Goal: Information Seeking & Learning: Learn about a topic

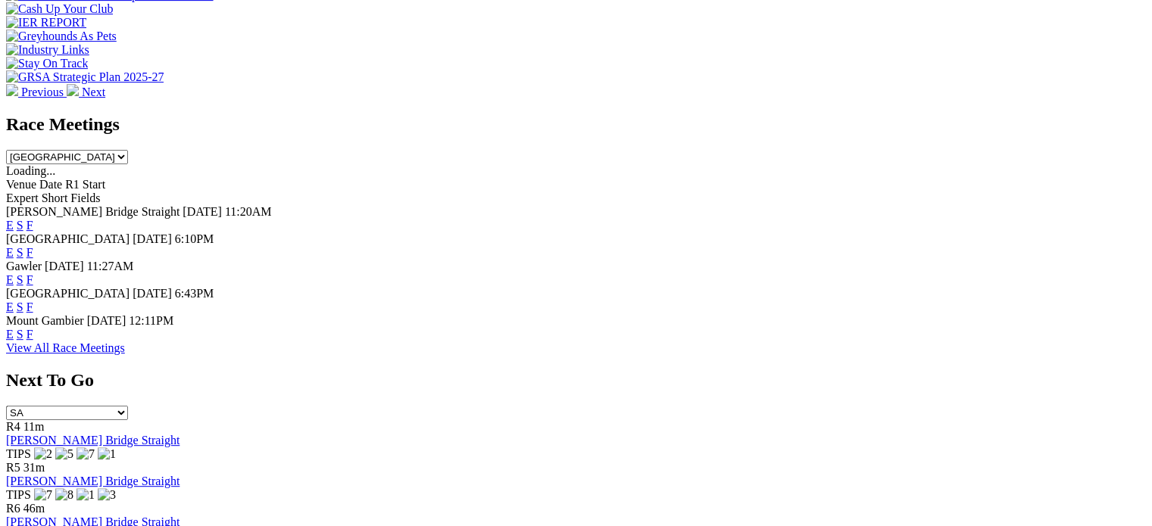
scroll to position [606, 0]
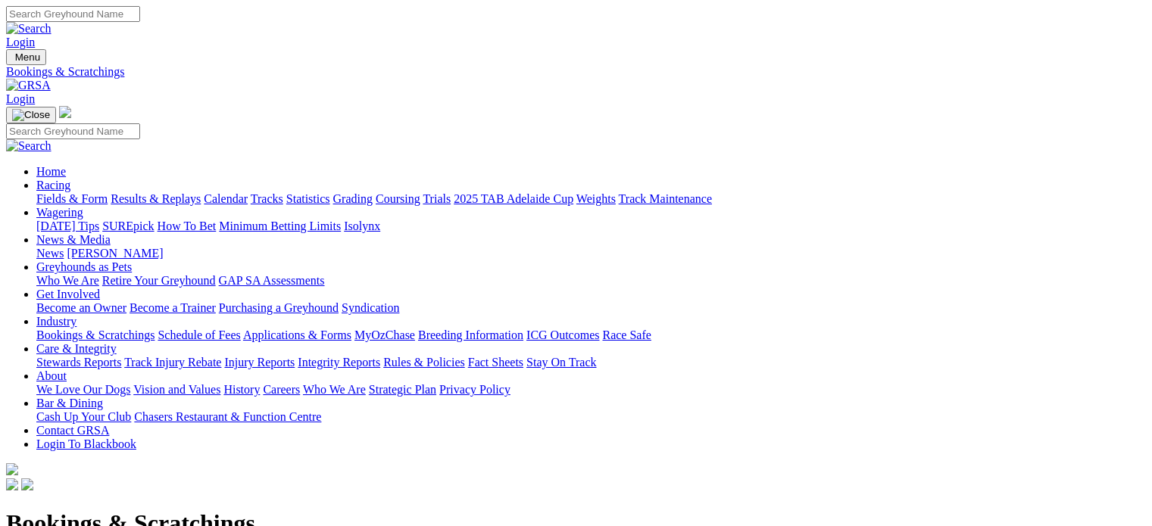
scroll to position [303, 0]
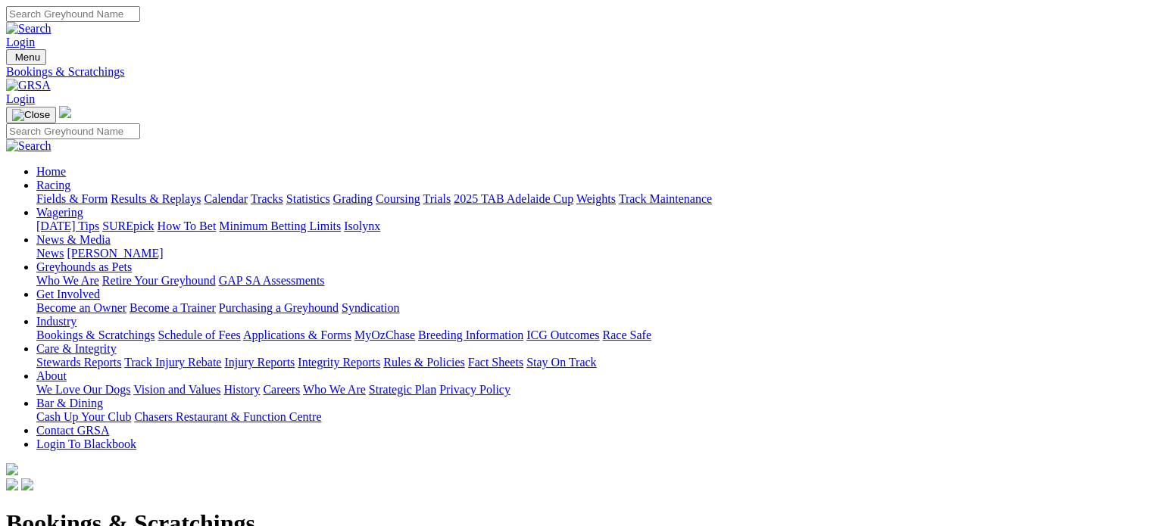
click at [117, 342] on link "Care & Integrity" at bounding box center [76, 348] width 80 height 13
click at [380, 356] on link "Integrity Reports" at bounding box center [339, 362] width 83 height 13
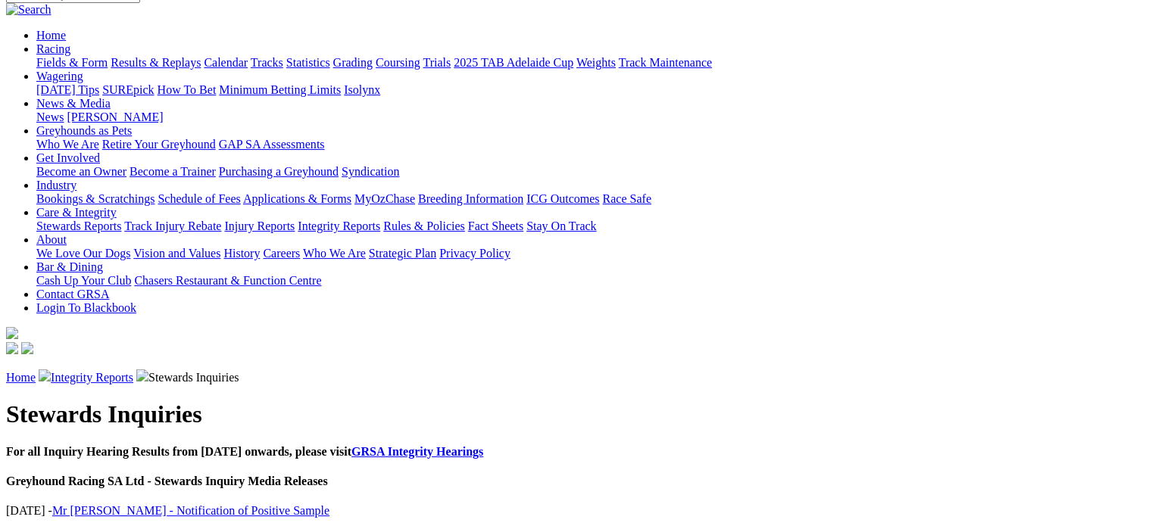
scroll to position [151, 0]
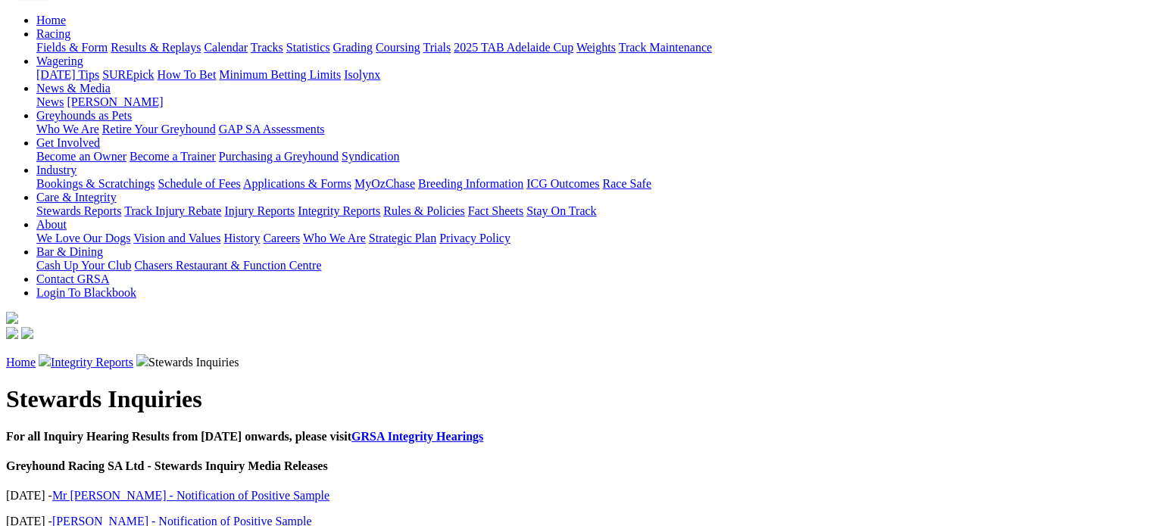
click at [263, 489] on link "Mr [PERSON_NAME] - Notification of Positive Sample" at bounding box center [190, 495] width 277 height 13
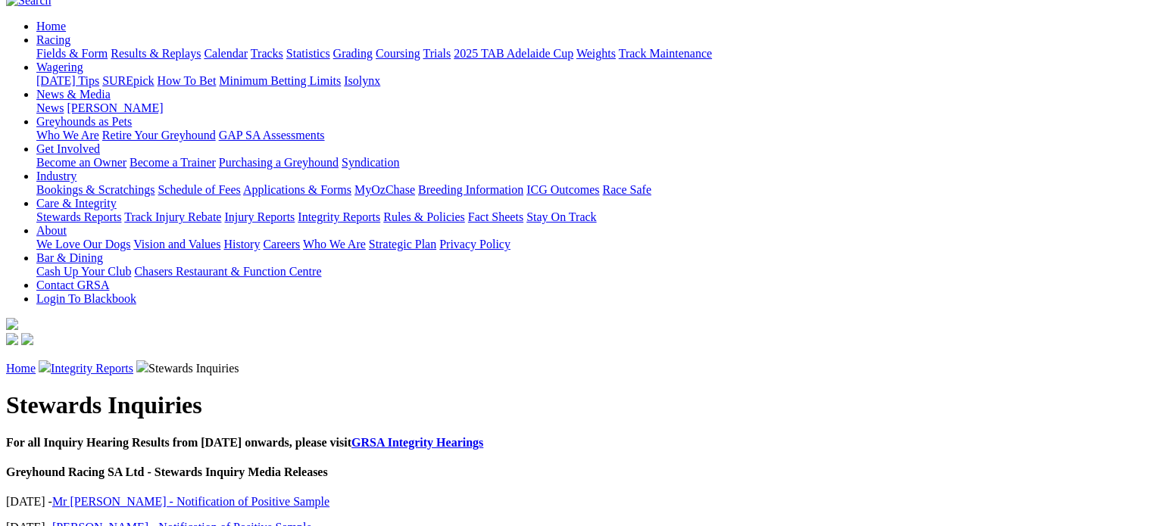
scroll to position [151, 0]
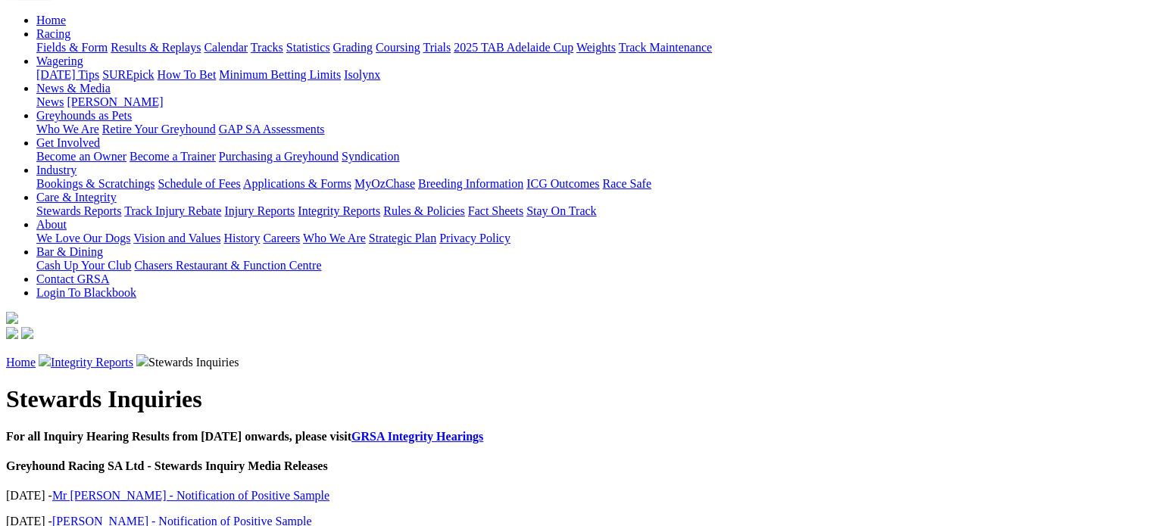
click at [212, 515] on link "Miss Di Wilson - Notification of Positive Sample" at bounding box center [182, 521] width 260 height 13
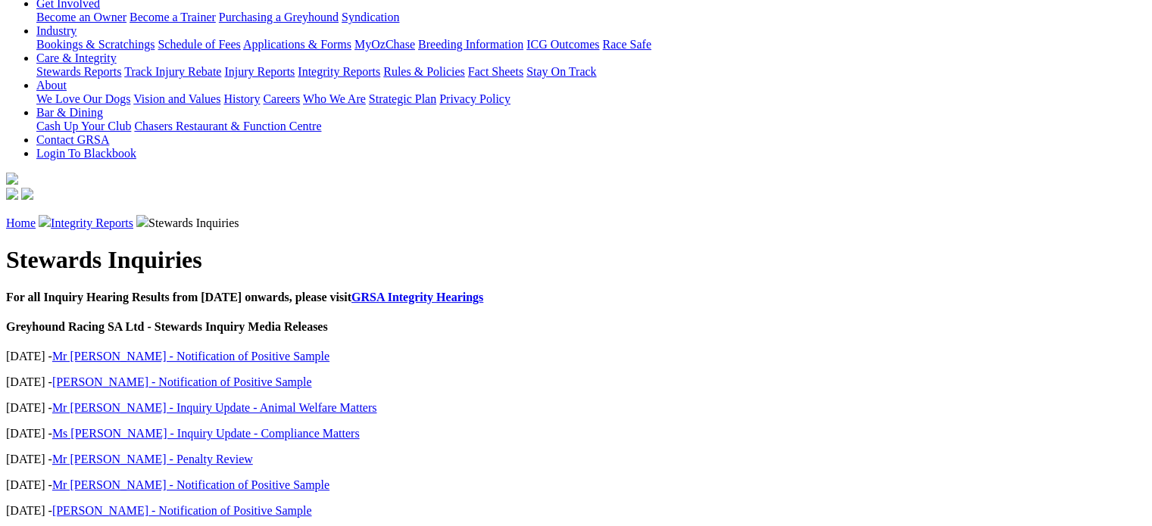
scroll to position [303, 0]
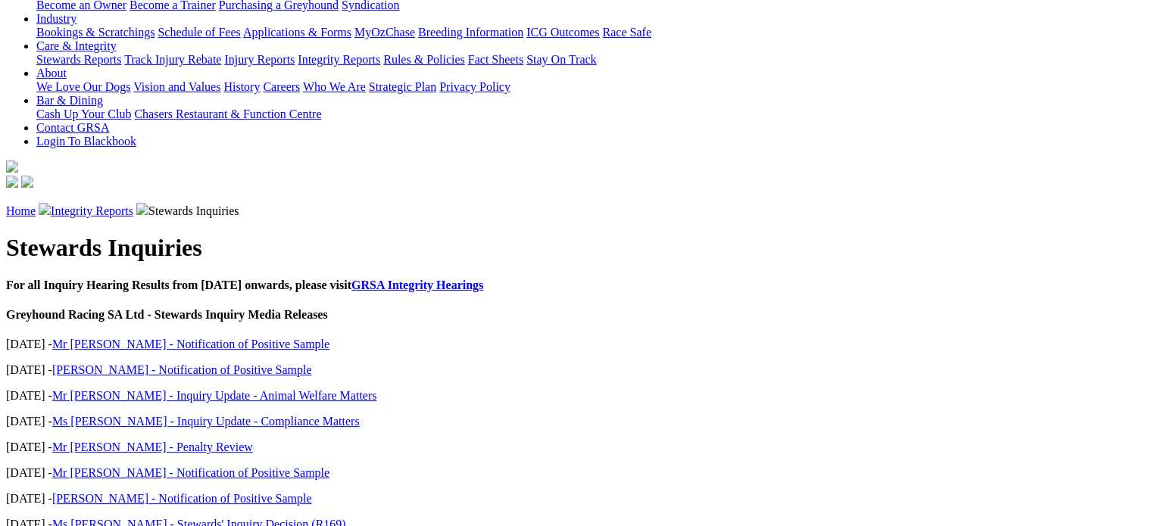
click at [293, 467] on link "Mr [PERSON_NAME] - Notification of Positive Sample" at bounding box center [190, 473] width 277 height 13
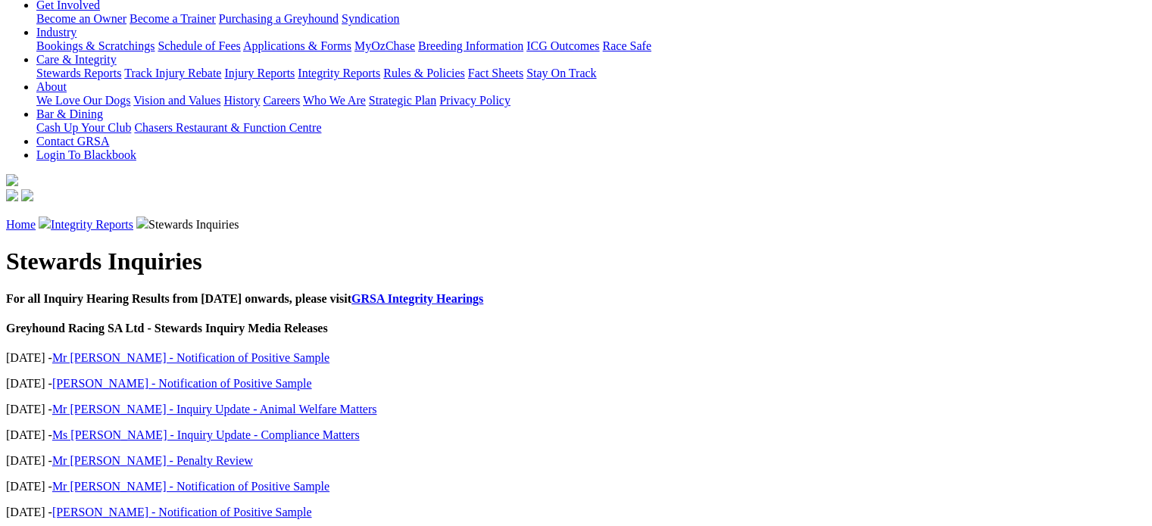
scroll to position [379, 0]
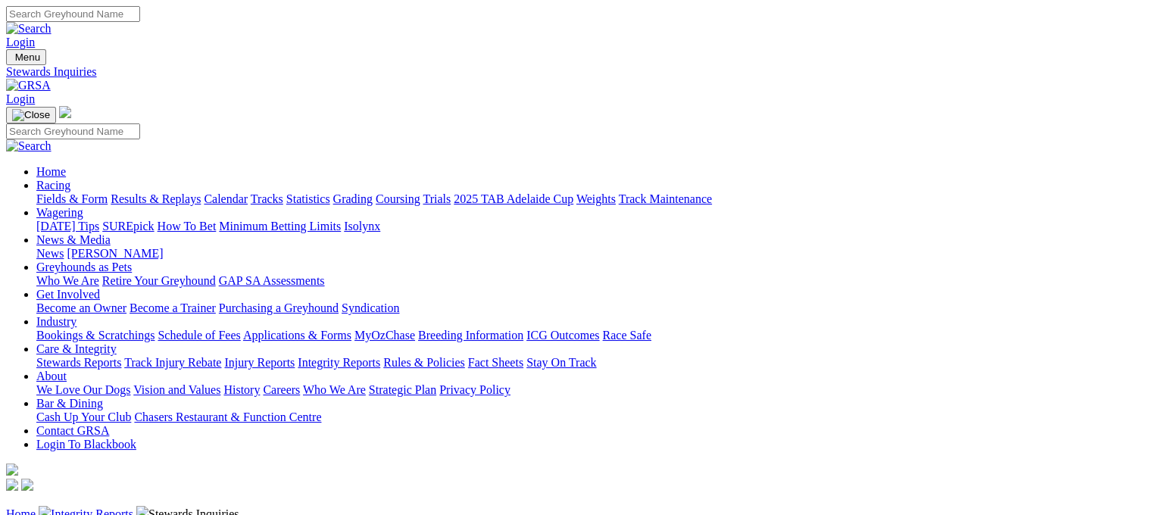
click at [248, 192] on link "Calendar" at bounding box center [226, 198] width 44 height 13
click at [51, 79] on img at bounding box center [28, 86] width 45 height 14
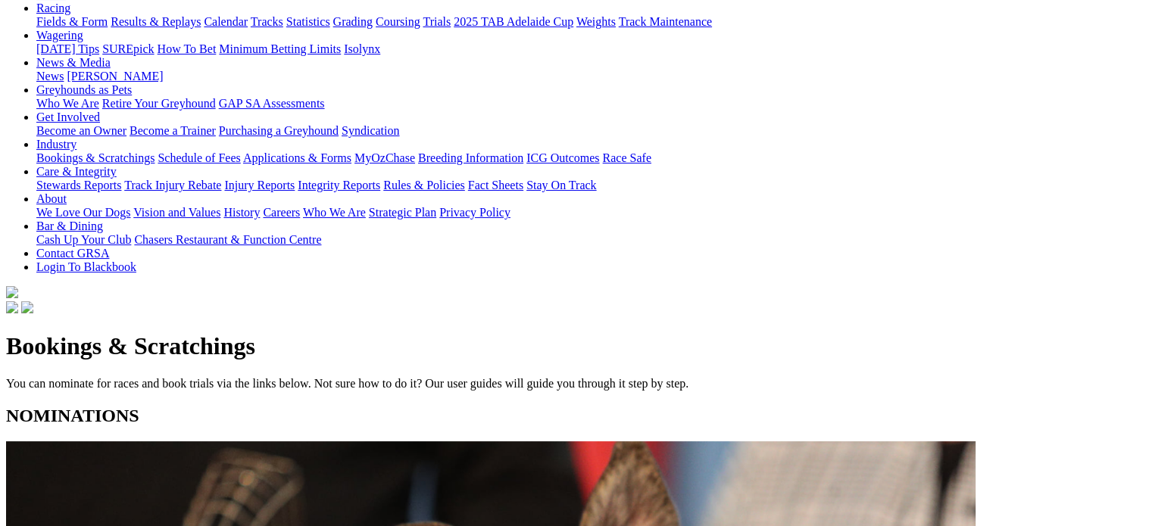
scroll to position [227, 0]
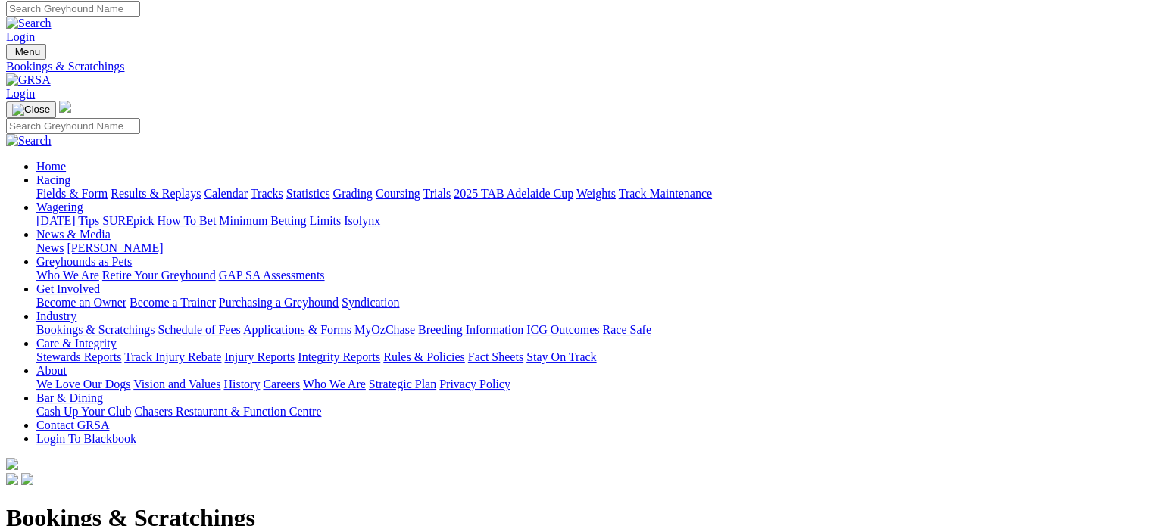
scroll to position [0, 0]
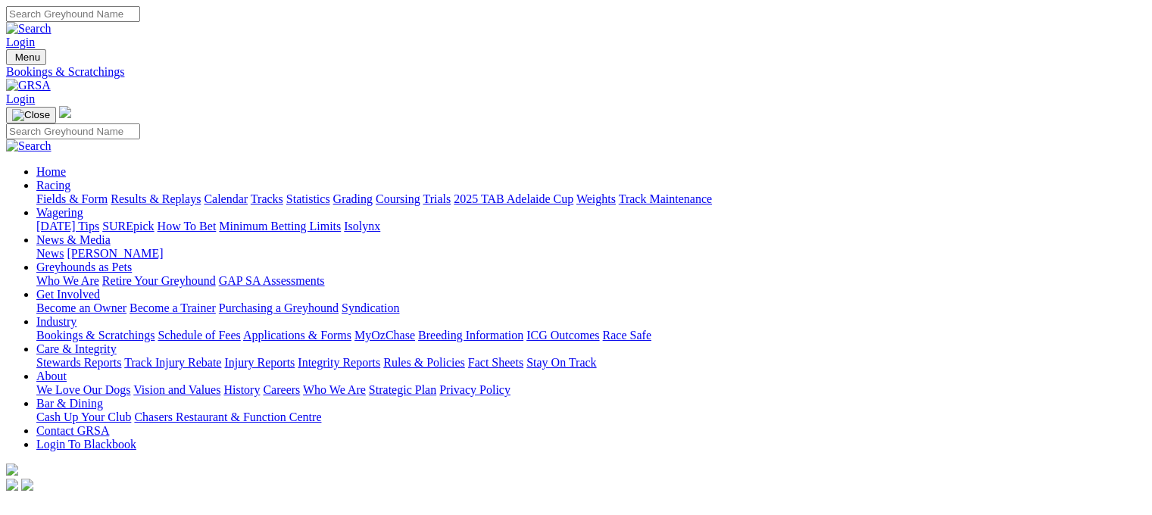
click at [248, 192] on link "Calendar" at bounding box center [226, 198] width 44 height 13
